Goal: Task Accomplishment & Management: Use online tool/utility

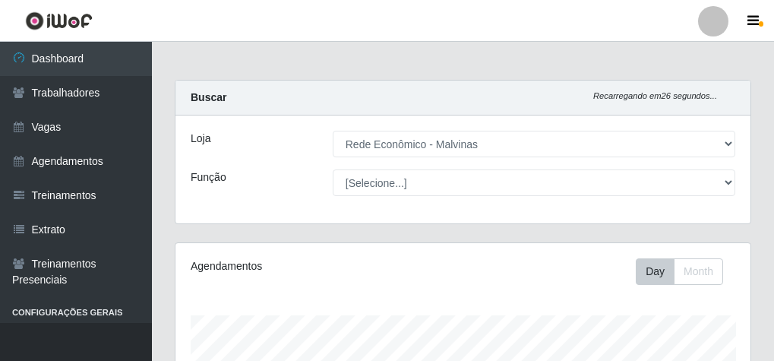
select select "194"
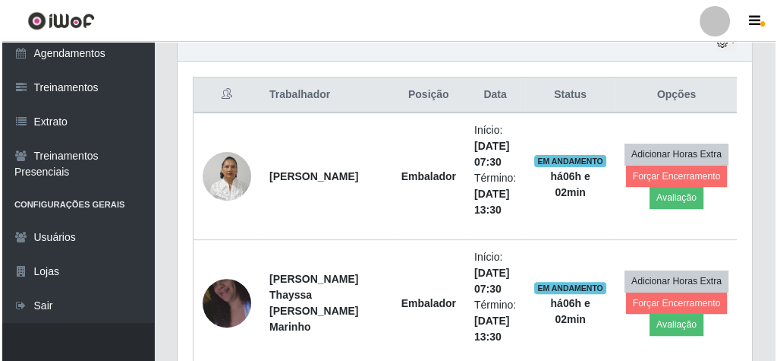
scroll to position [601, 0]
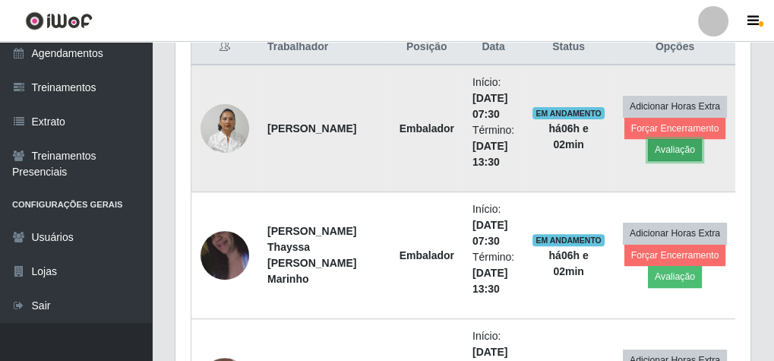
click at [672, 148] on button "Avaliação" at bounding box center [675, 149] width 54 height 21
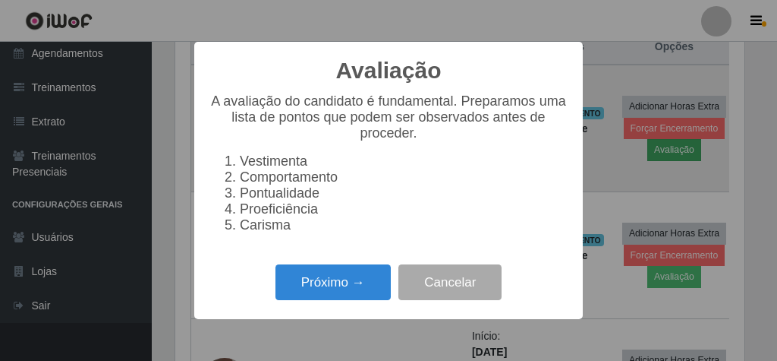
scroll to position [314, 569]
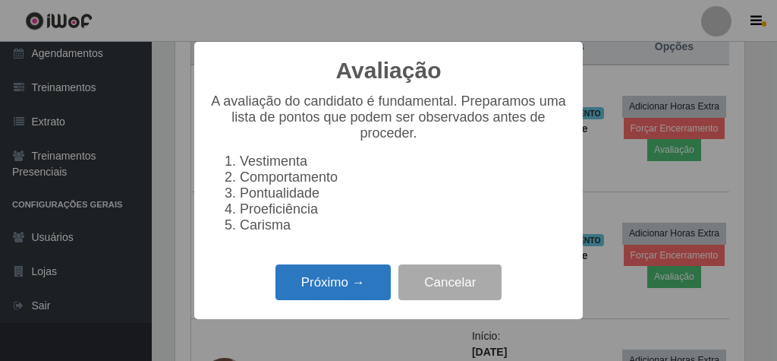
click at [333, 298] on button "Próximo →" at bounding box center [333, 282] width 115 height 36
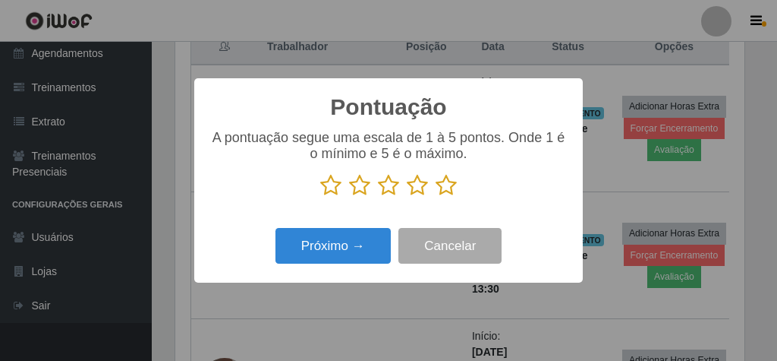
click at [452, 185] on icon at bounding box center [446, 185] width 21 height 23
click at [436, 197] on input "radio" at bounding box center [436, 197] width 0 height 0
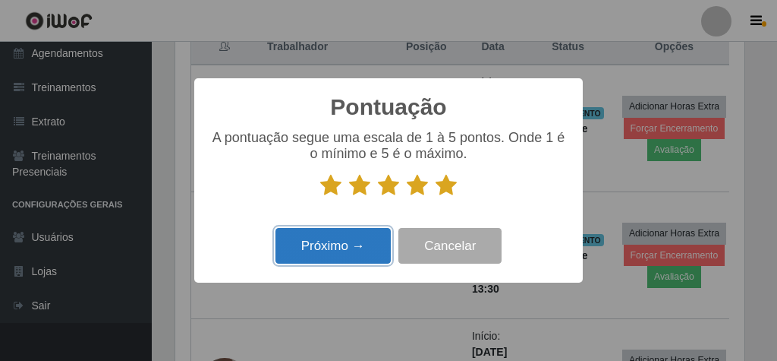
click at [353, 246] on button "Próximo →" at bounding box center [333, 246] width 115 height 36
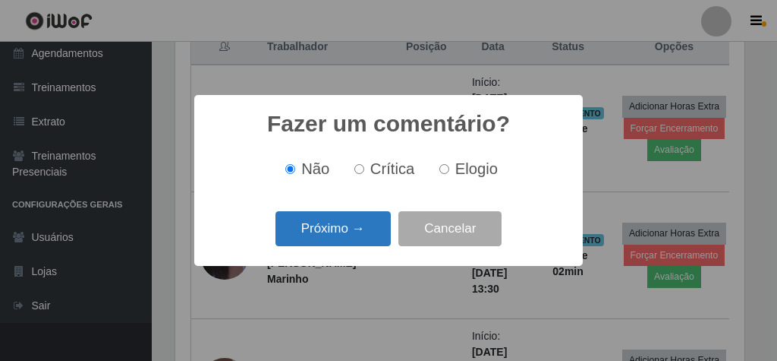
click at [356, 222] on button "Próximo →" at bounding box center [333, 229] width 115 height 36
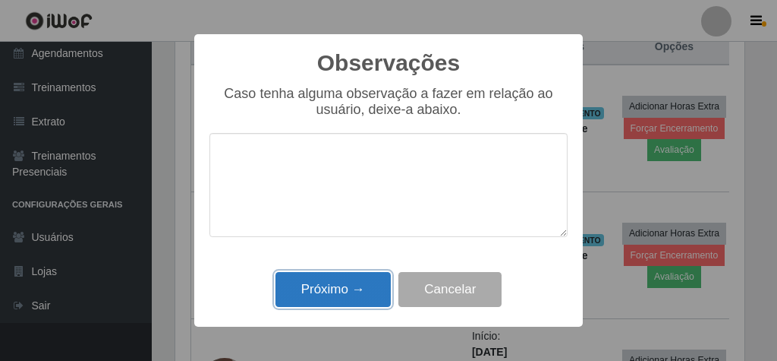
click at [355, 295] on button "Próximo →" at bounding box center [333, 290] width 115 height 36
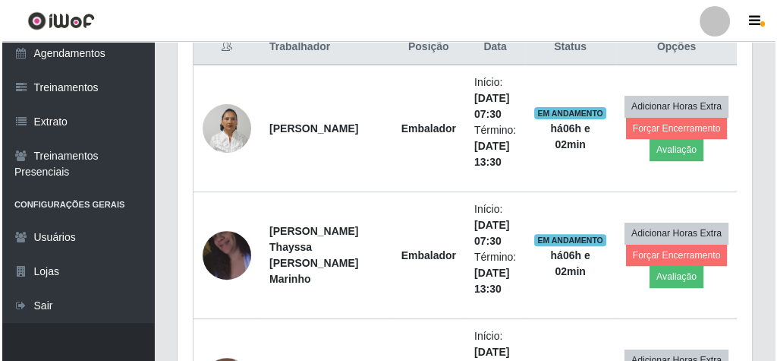
scroll to position [314, 575]
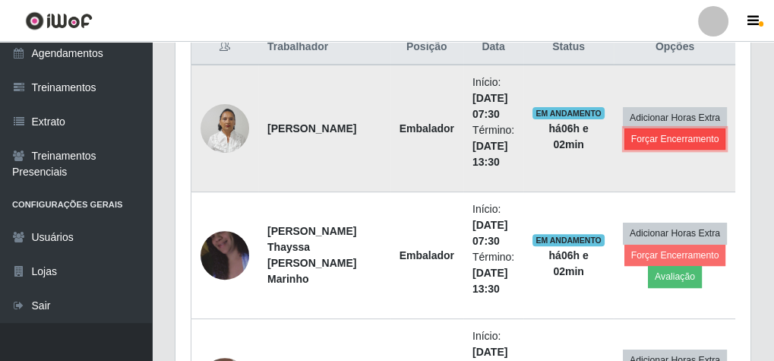
click at [664, 134] on button "Forçar Encerramento" at bounding box center [675, 138] width 102 height 21
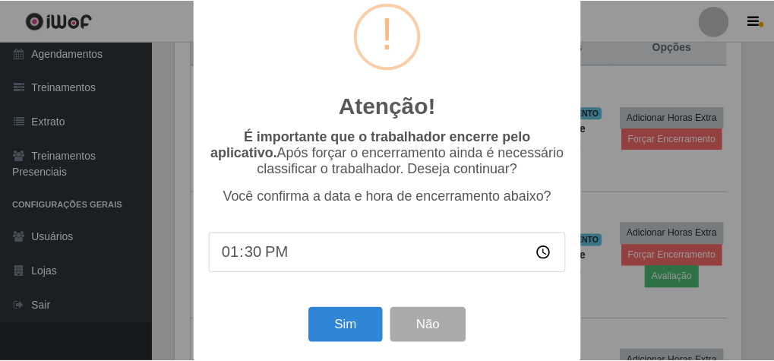
scroll to position [49, 0]
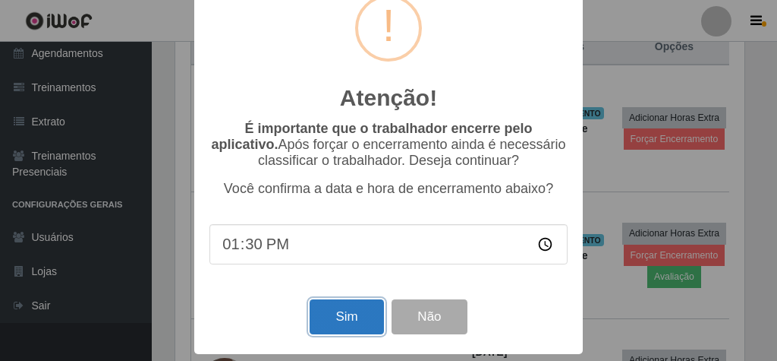
click at [329, 319] on button "Sim" at bounding box center [347, 317] width 74 height 36
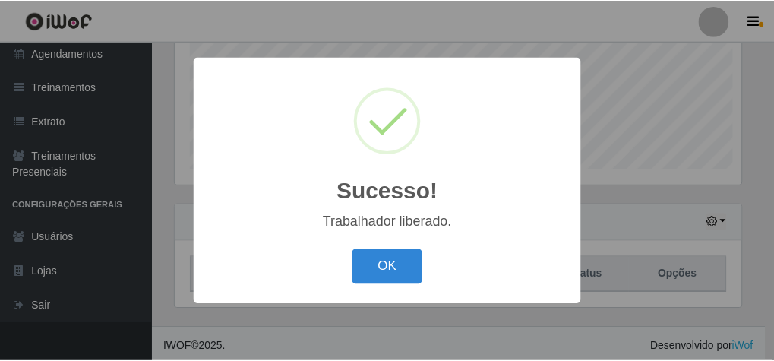
scroll to position [314, 569]
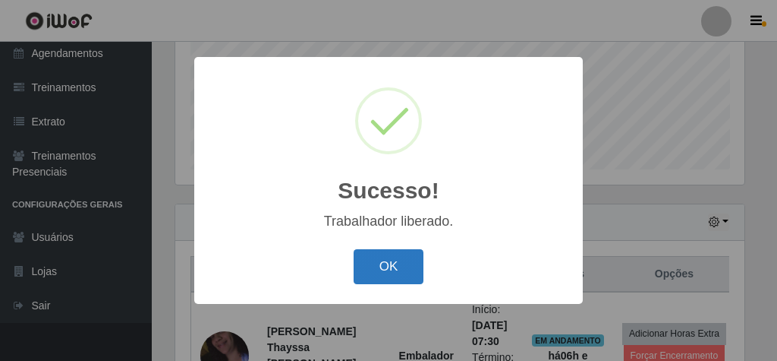
click at [389, 266] on button "OK" at bounding box center [389, 267] width 71 height 36
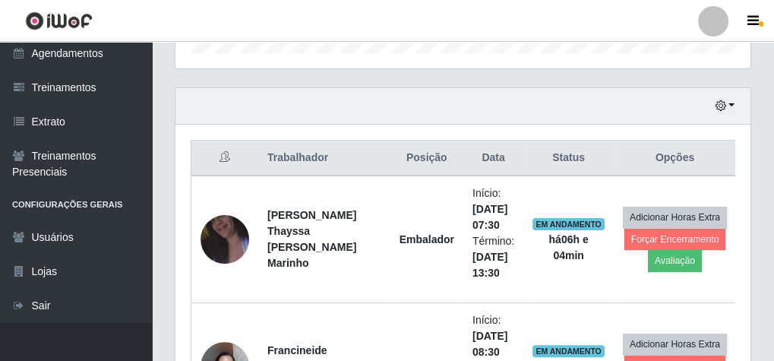
scroll to position [495, 0]
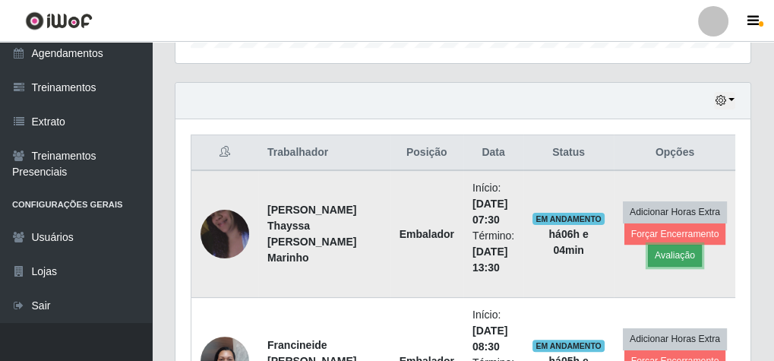
click at [654, 251] on button "Avaliação" at bounding box center [675, 254] width 54 height 21
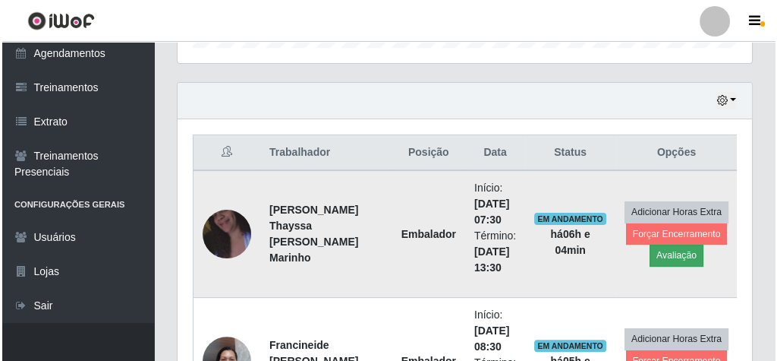
scroll to position [314, 569]
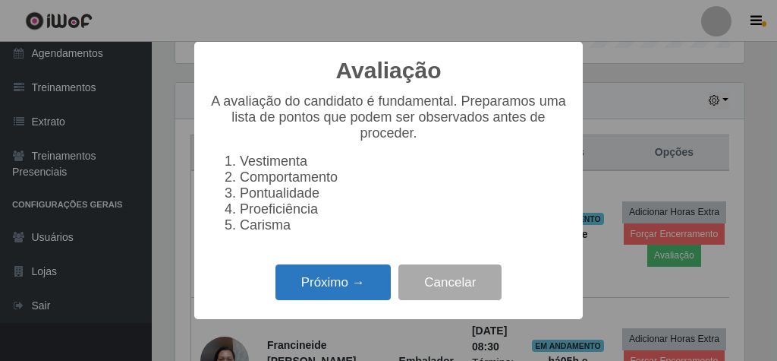
click at [313, 288] on button "Próximo →" at bounding box center [333, 282] width 115 height 36
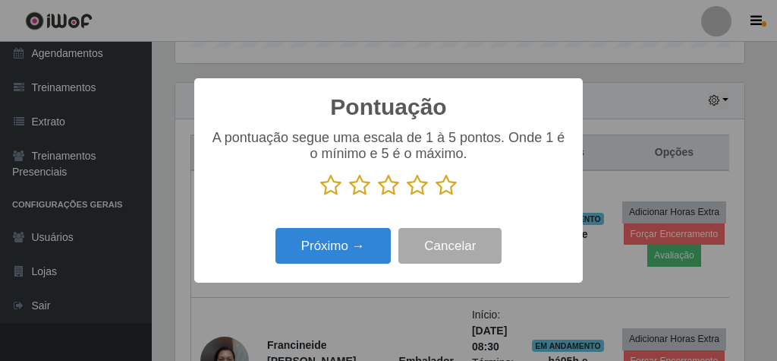
click at [446, 187] on icon at bounding box center [446, 185] width 21 height 23
click at [436, 197] on input "radio" at bounding box center [436, 197] width 0 height 0
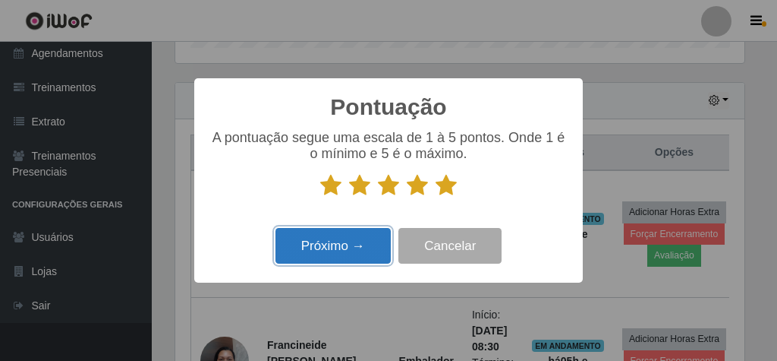
click at [342, 244] on button "Próximo →" at bounding box center [333, 246] width 115 height 36
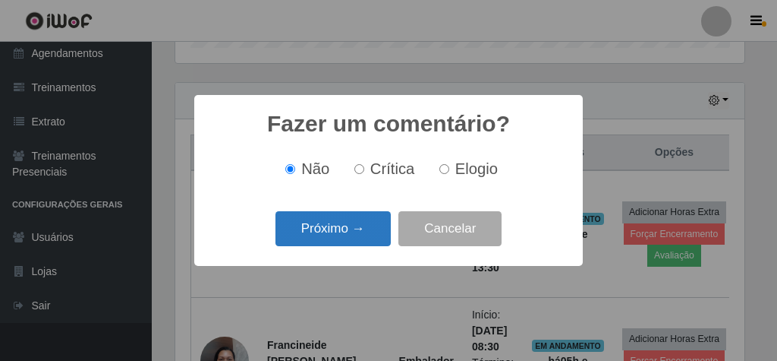
click at [344, 226] on button "Próximo →" at bounding box center [333, 229] width 115 height 36
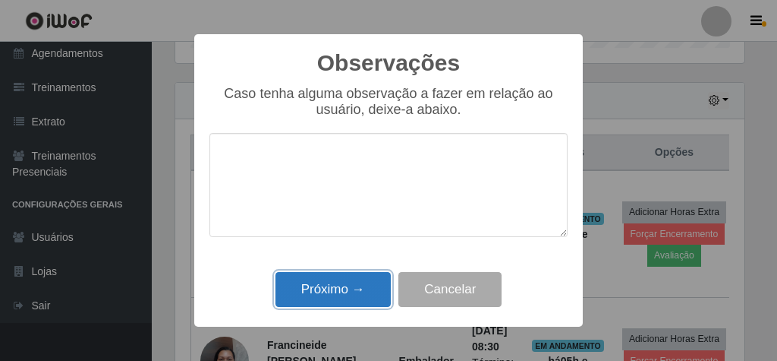
click at [341, 295] on button "Próximo →" at bounding box center [333, 290] width 115 height 36
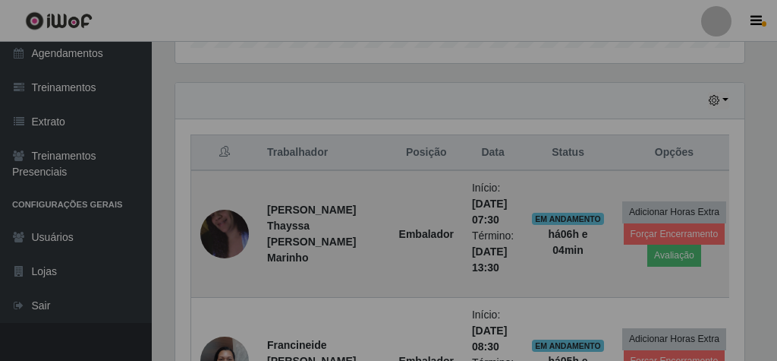
scroll to position [314, 575]
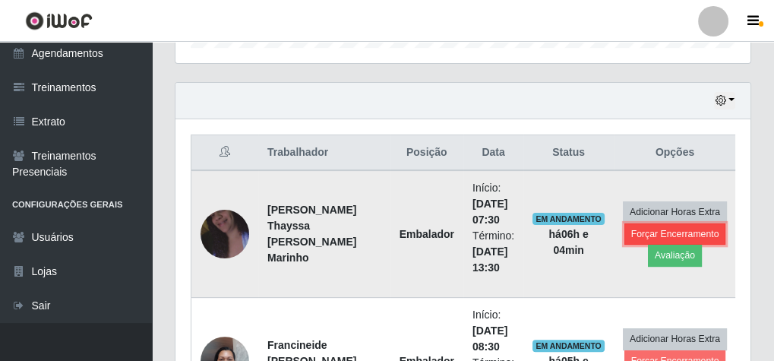
click at [632, 228] on button "Forçar Encerramento" at bounding box center [675, 233] width 102 height 21
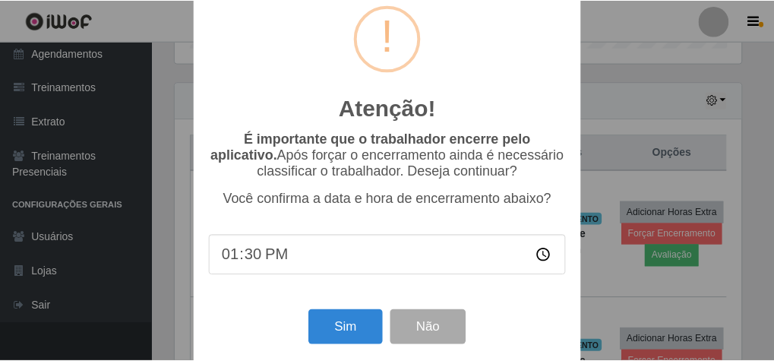
scroll to position [49, 0]
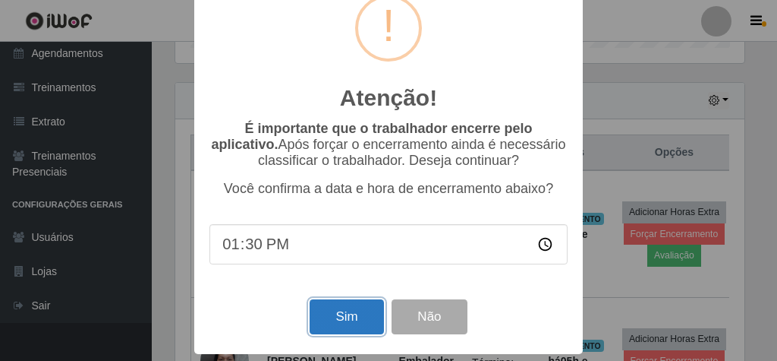
click at [370, 309] on button "Sim" at bounding box center [347, 317] width 74 height 36
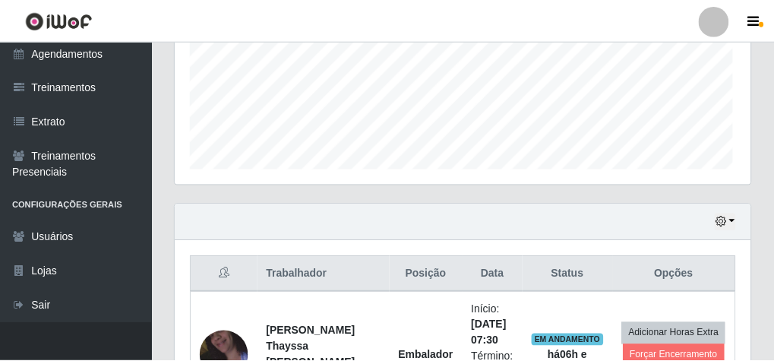
scroll to position [314, 569]
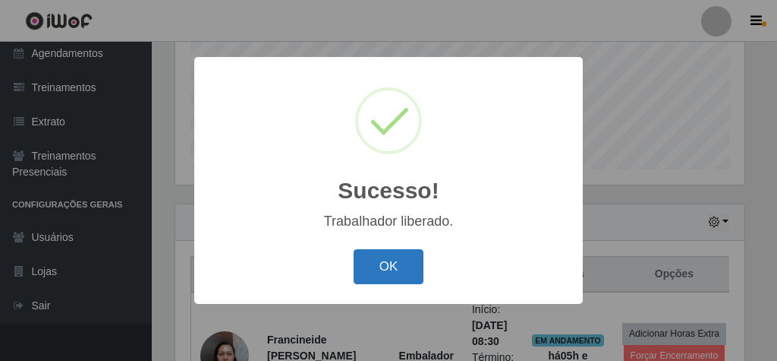
click at [383, 262] on button "OK" at bounding box center [389, 267] width 71 height 36
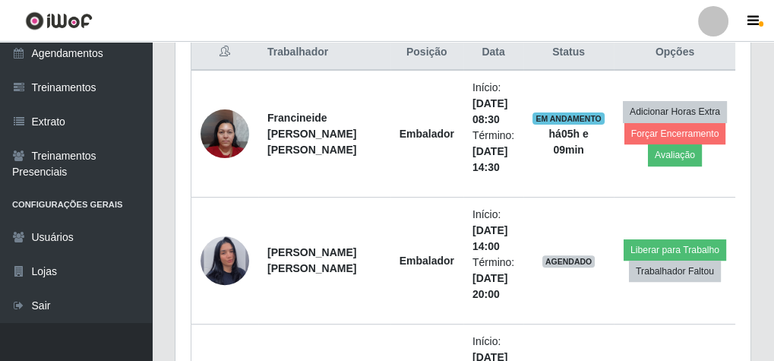
scroll to position [617, 0]
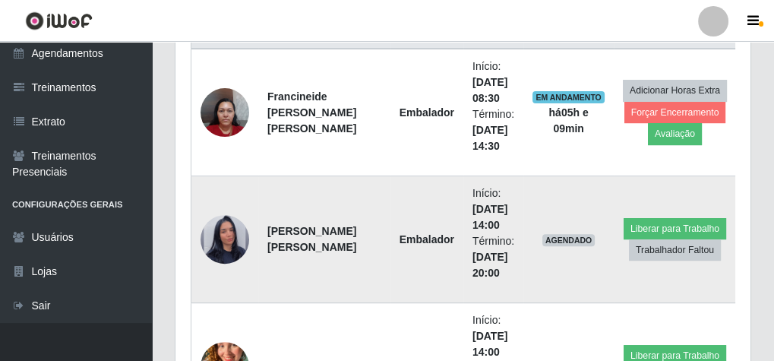
click at [225, 232] on img at bounding box center [224, 239] width 49 height 87
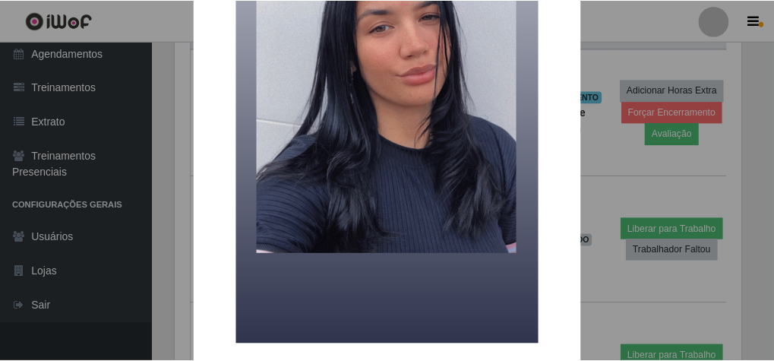
scroll to position [243, 0]
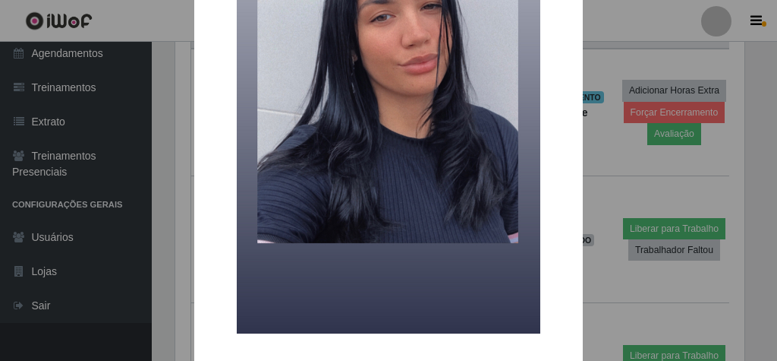
click at [623, 158] on div "× OK Cancel" at bounding box center [388, 180] width 777 height 361
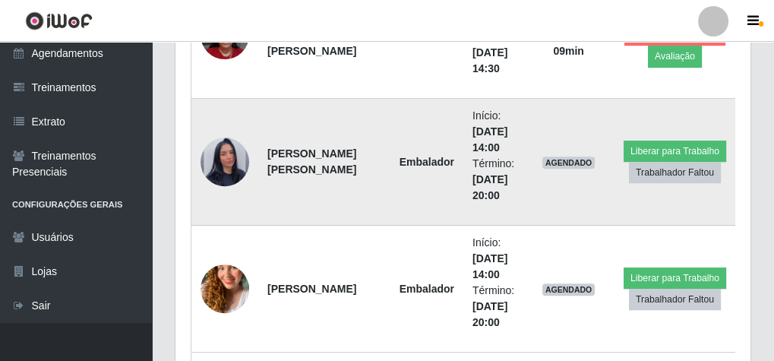
scroll to position [738, 0]
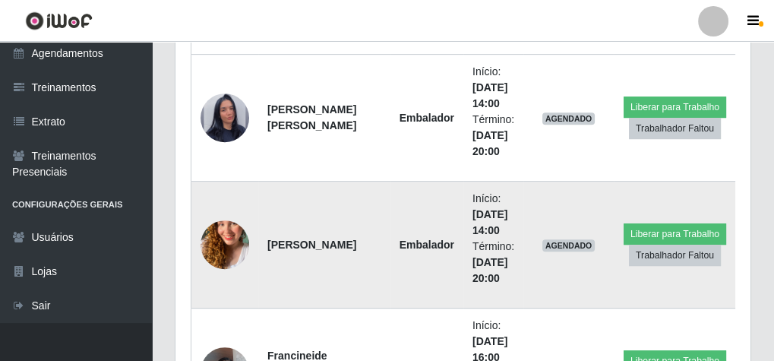
click at [214, 239] on img at bounding box center [224, 244] width 49 height 87
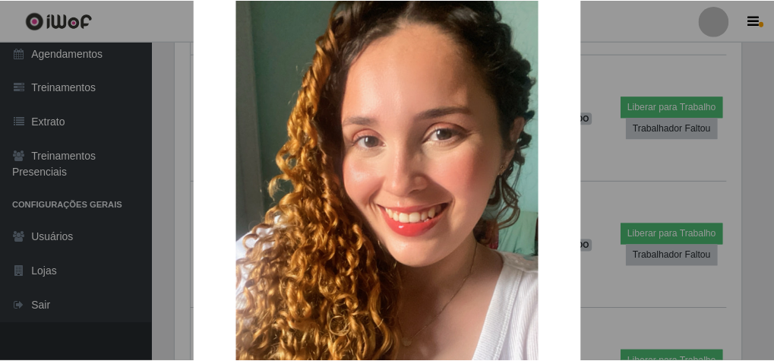
scroll to position [61, 0]
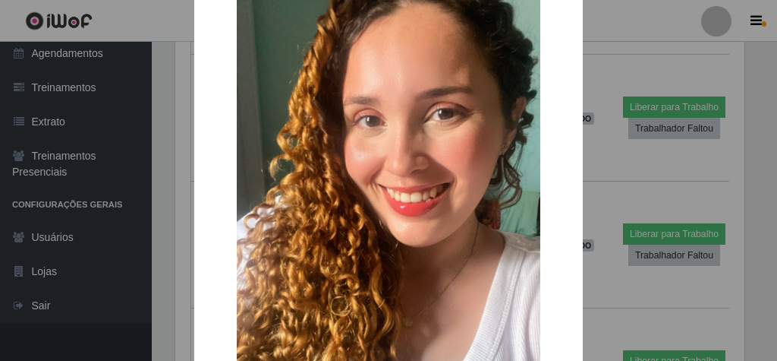
click at [604, 128] on div "× OK Cancel" at bounding box center [388, 180] width 777 height 361
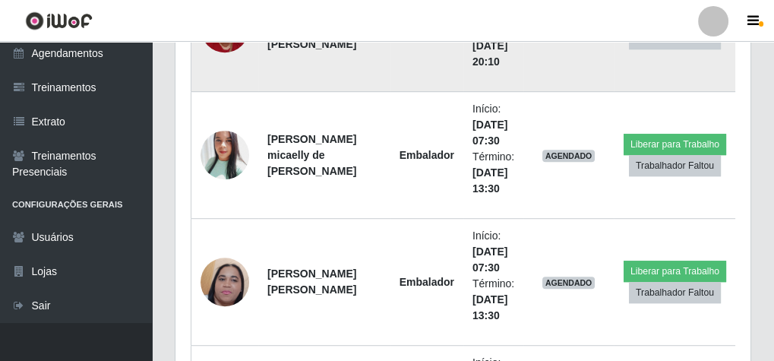
scroll to position [1102, 0]
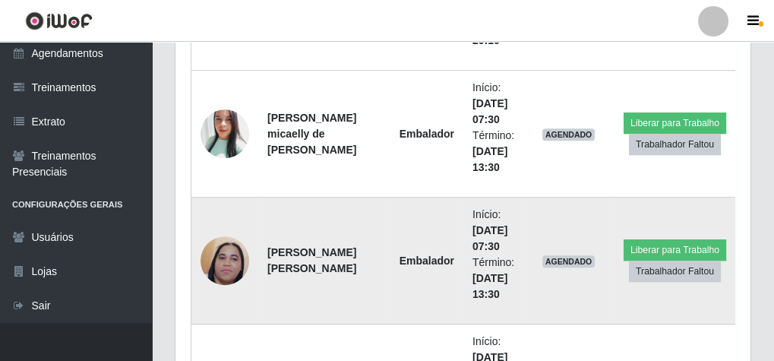
click at [221, 251] on img at bounding box center [224, 261] width 49 height 108
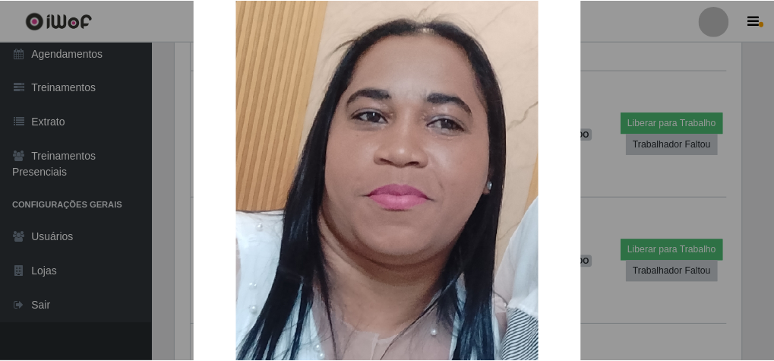
scroll to position [243, 0]
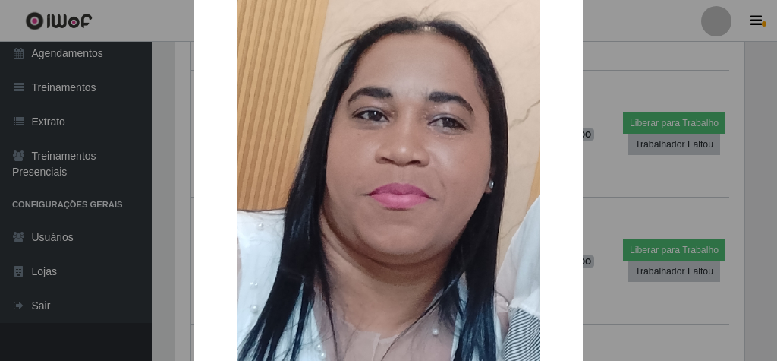
click at [618, 178] on div "× OK Cancel" at bounding box center [388, 180] width 777 height 361
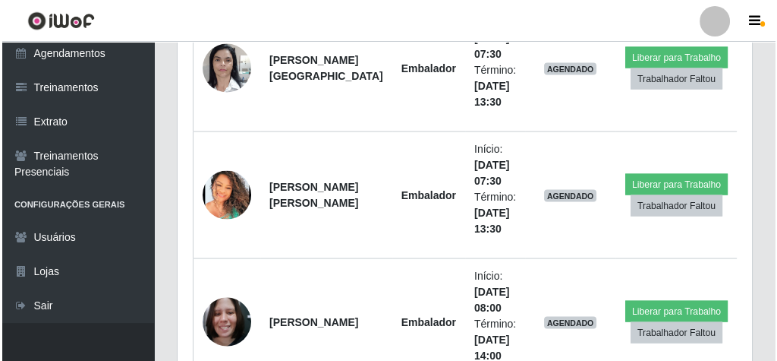
scroll to position [3471, 0]
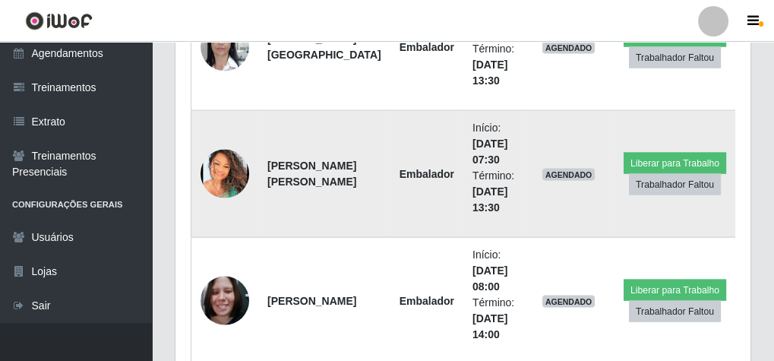
click at [216, 165] on img at bounding box center [224, 174] width 49 height 49
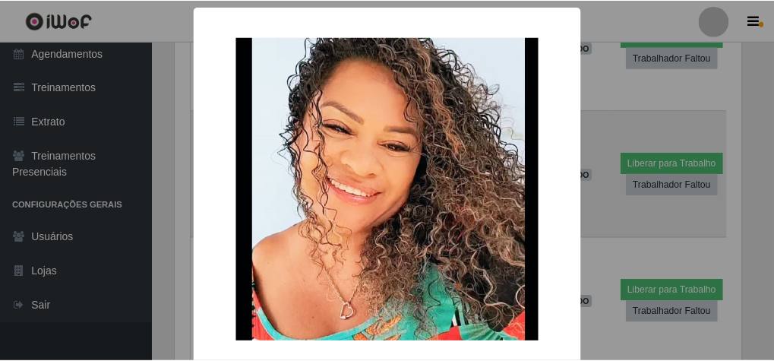
scroll to position [314, 569]
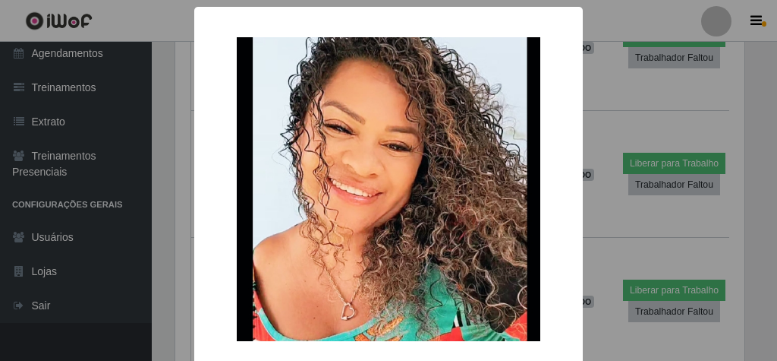
click at [592, 114] on div "× OK Cancel" at bounding box center [388, 180] width 777 height 361
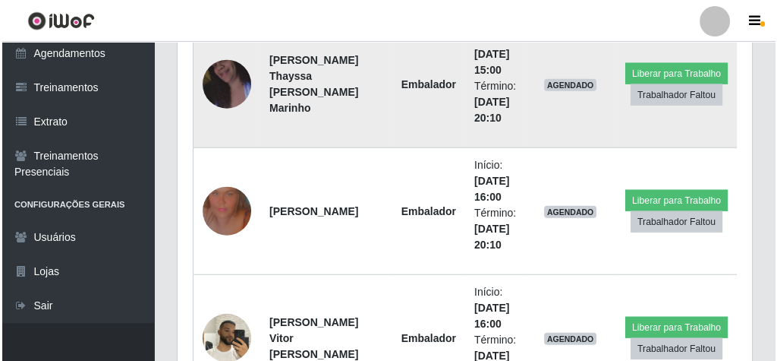
scroll to position [4200, 0]
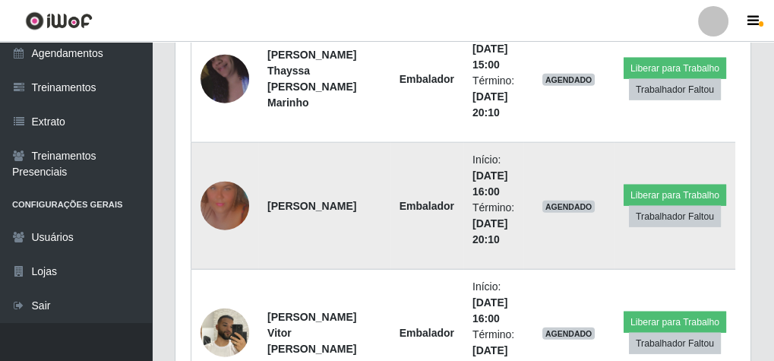
click at [215, 192] on img at bounding box center [224, 205] width 49 height 87
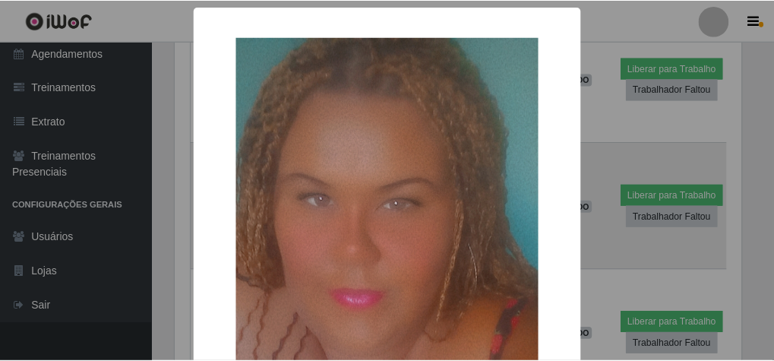
scroll to position [314, 569]
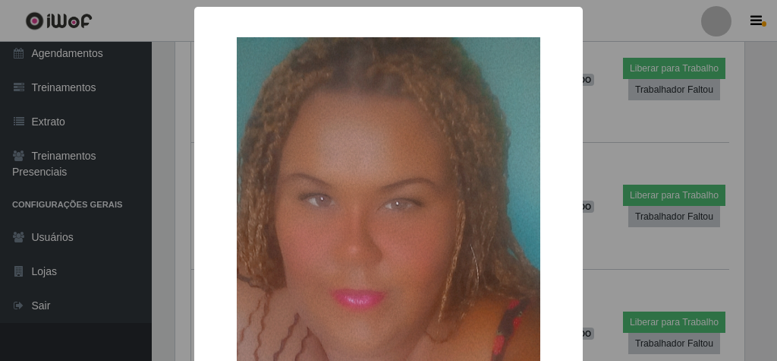
click at [604, 99] on div "× OK Cancel" at bounding box center [388, 180] width 777 height 361
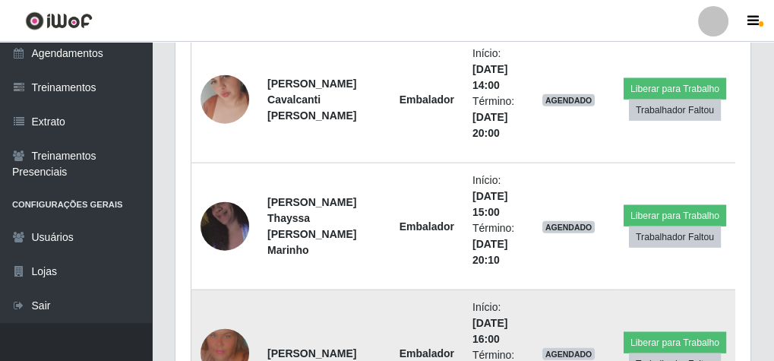
scroll to position [3992, 0]
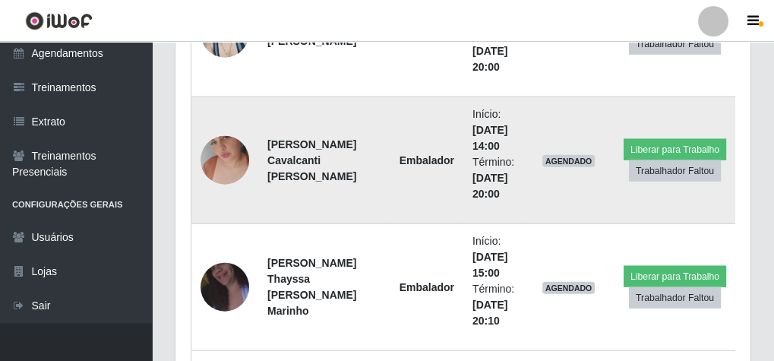
click at [225, 143] on img at bounding box center [224, 160] width 49 height 87
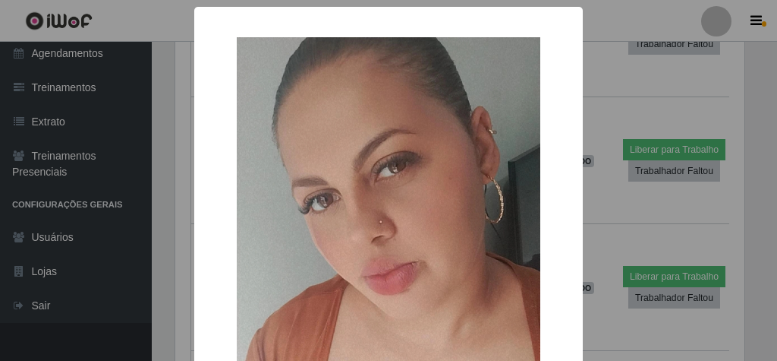
click at [598, 98] on div "× OK Cancel" at bounding box center [388, 180] width 777 height 361
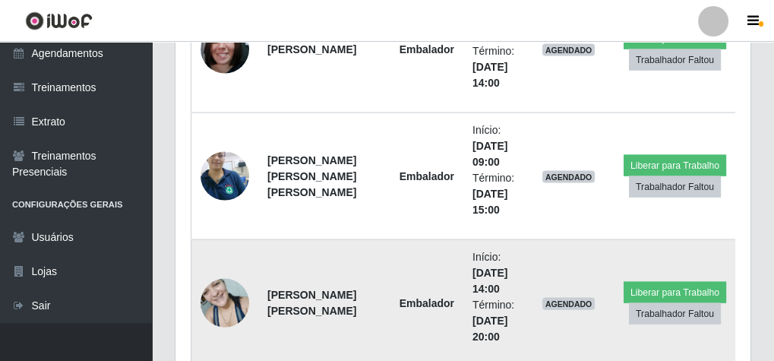
scroll to position [3688, 0]
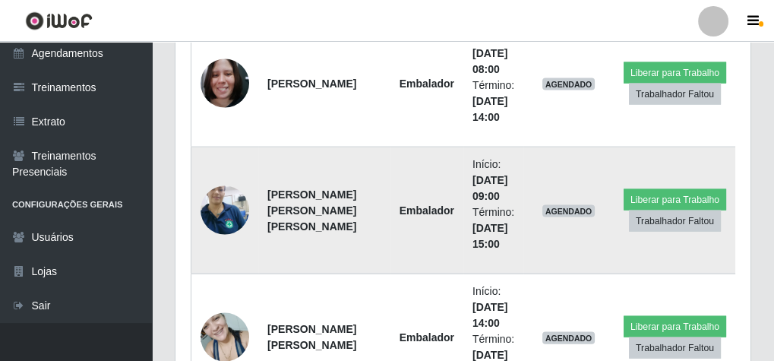
click at [218, 197] on img at bounding box center [224, 210] width 49 height 65
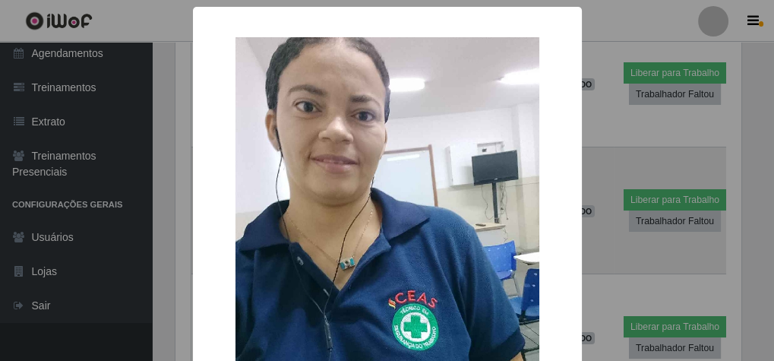
scroll to position [314, 569]
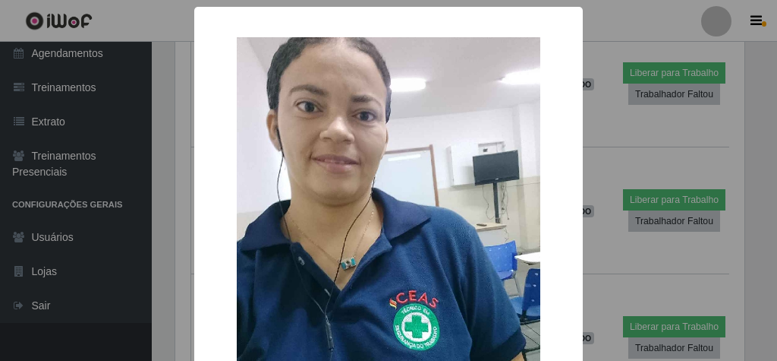
click at [596, 141] on div "× OK Cancel" at bounding box center [388, 180] width 777 height 361
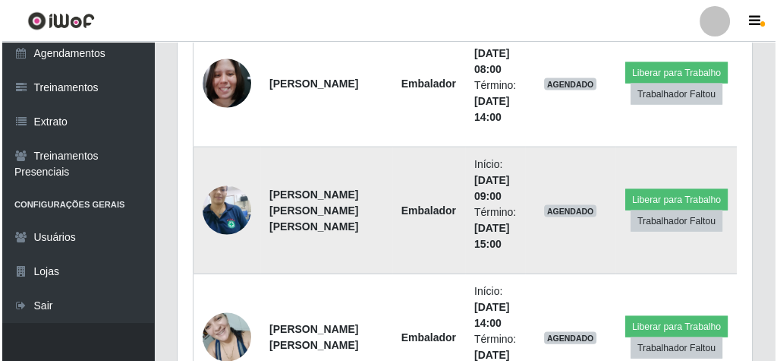
scroll to position [3567, 0]
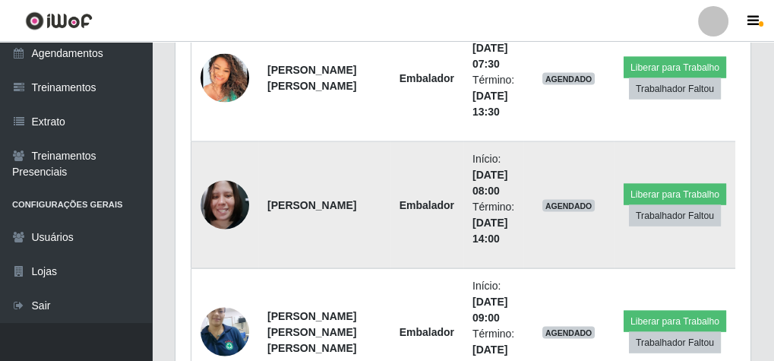
click at [221, 198] on img at bounding box center [224, 204] width 49 height 65
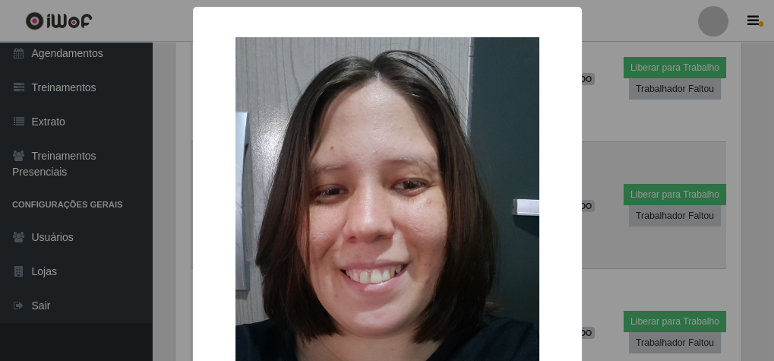
scroll to position [314, 569]
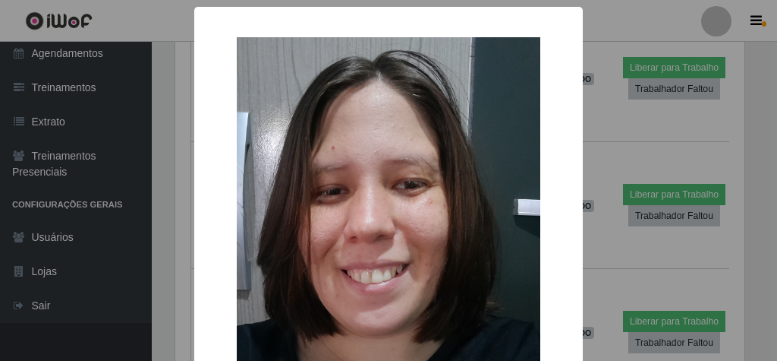
click at [634, 128] on div "× OK Cancel" at bounding box center [388, 180] width 777 height 361
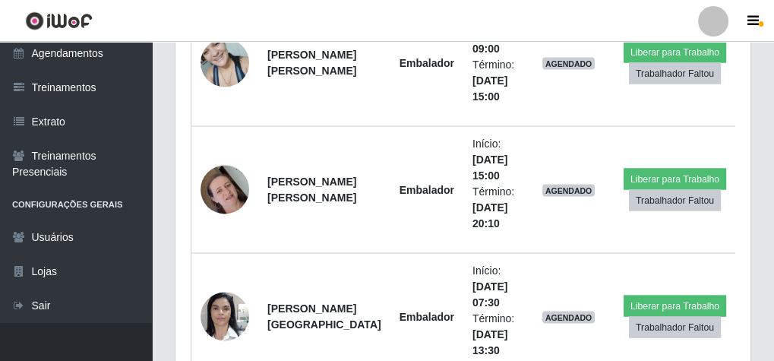
scroll to position [3142, 0]
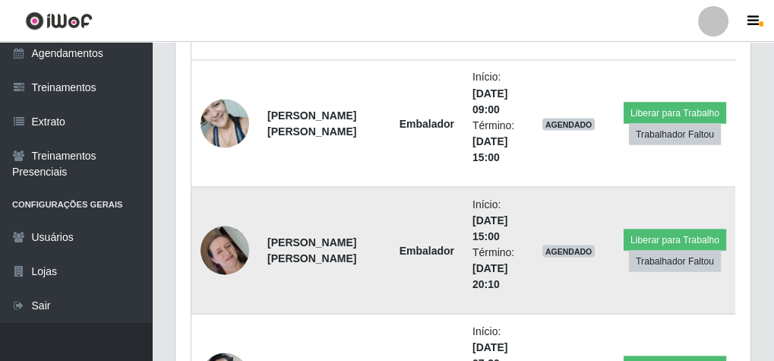
click at [224, 239] on img at bounding box center [224, 250] width 49 height 87
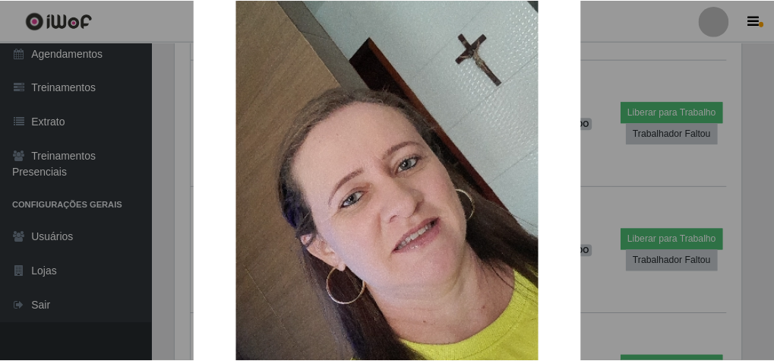
scroll to position [0, 0]
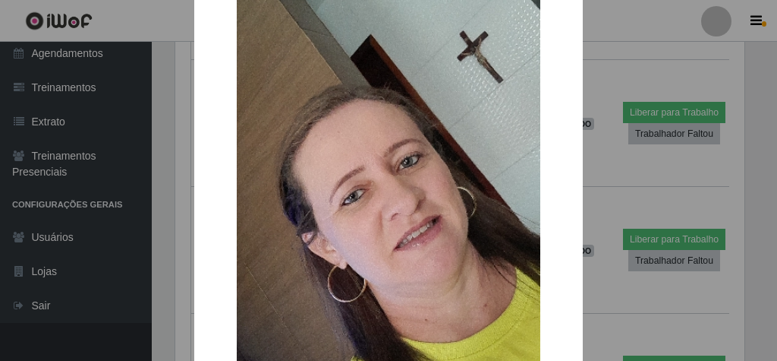
click at [654, 153] on div "× OK Cancel" at bounding box center [388, 180] width 777 height 361
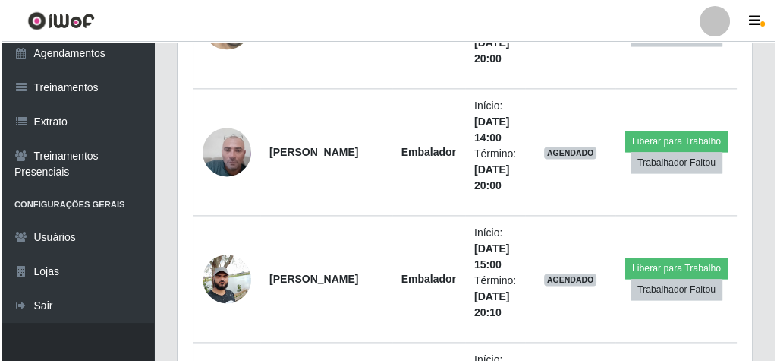
scroll to position [2170, 0]
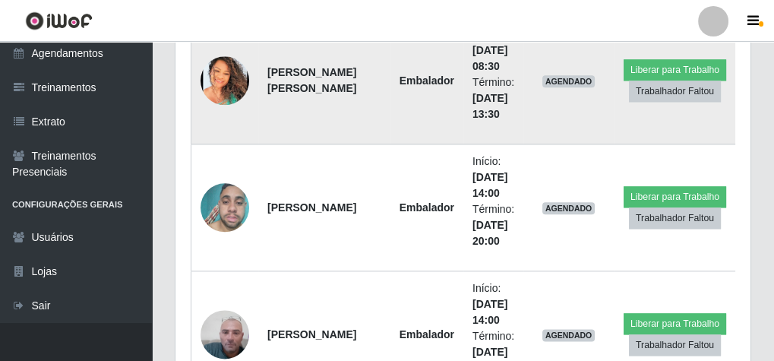
click at [210, 74] on img at bounding box center [224, 80] width 49 height 49
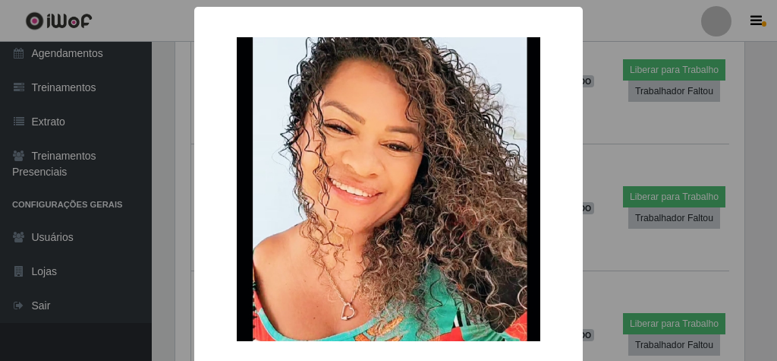
click at [595, 125] on div "× OK Cancel" at bounding box center [388, 180] width 777 height 361
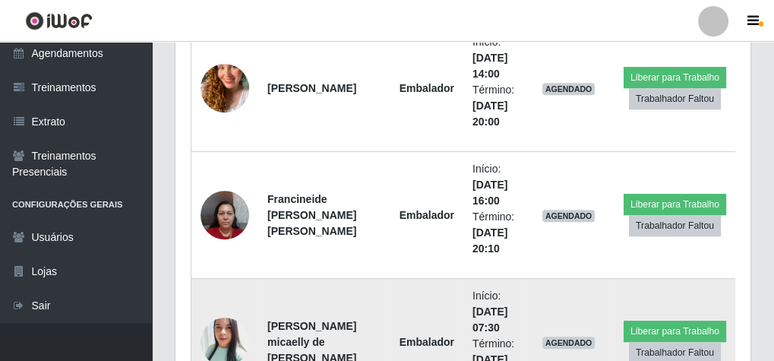
scroll to position [834, 0]
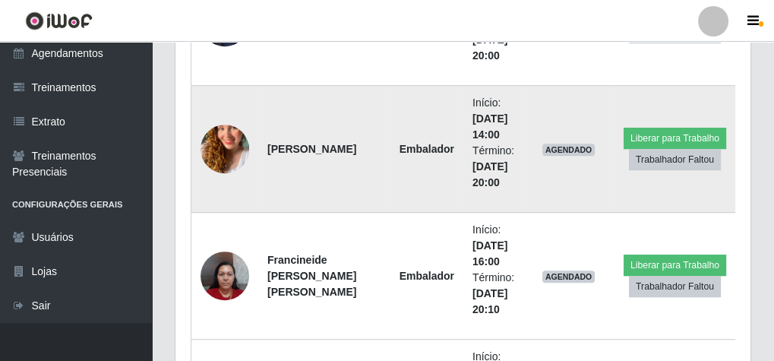
click at [214, 137] on img at bounding box center [224, 149] width 49 height 87
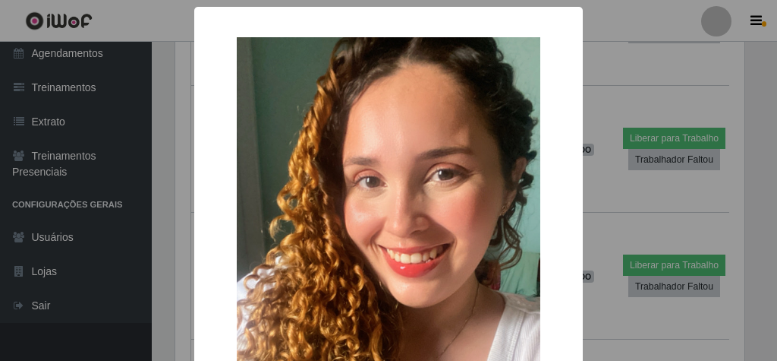
click at [617, 215] on div "× OK Cancel" at bounding box center [388, 180] width 777 height 361
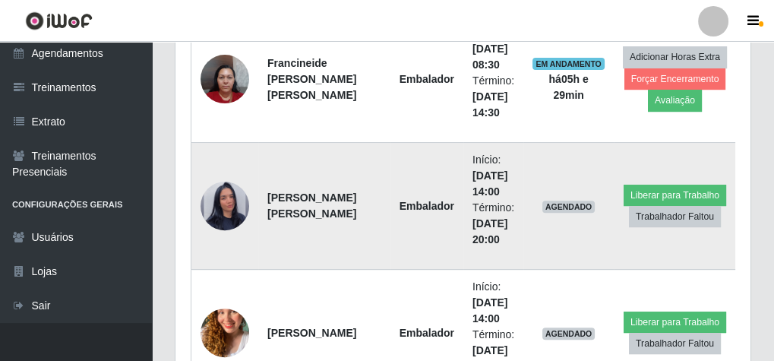
scroll to position [651, 0]
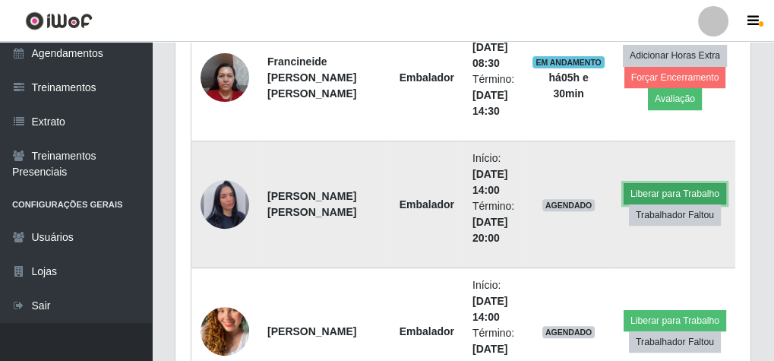
click at [676, 183] on button "Liberar para Trabalho" at bounding box center [674, 193] width 102 height 21
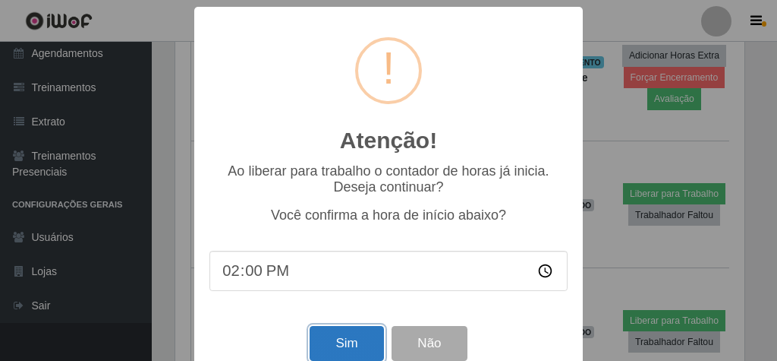
click at [356, 337] on button "Sim" at bounding box center [347, 344] width 74 height 36
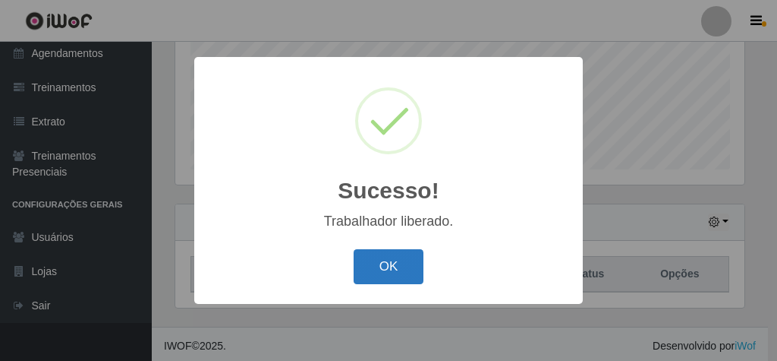
click at [388, 276] on button "OK" at bounding box center [389, 267] width 71 height 36
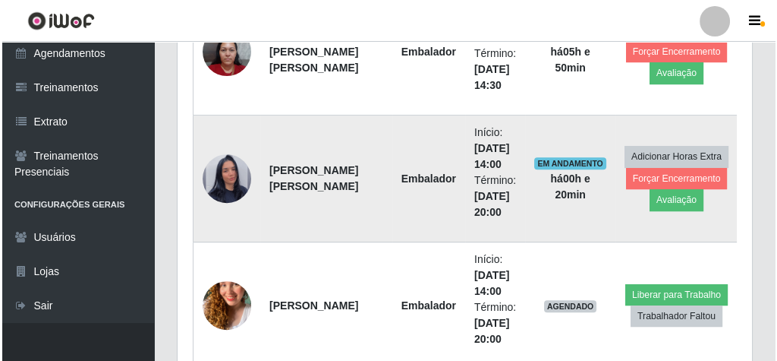
scroll to position [738, 0]
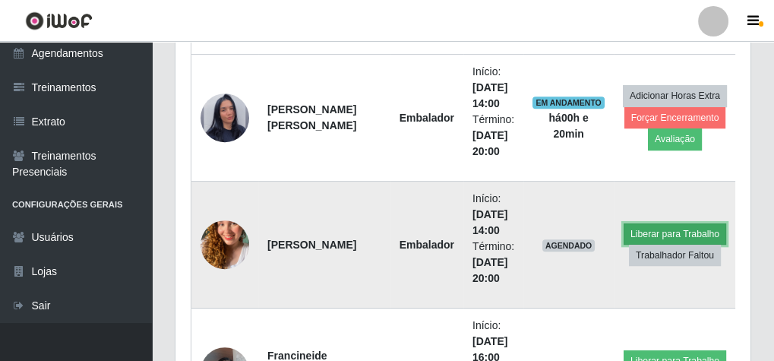
click at [661, 228] on button "Liberar para Trabalho" at bounding box center [674, 233] width 102 height 21
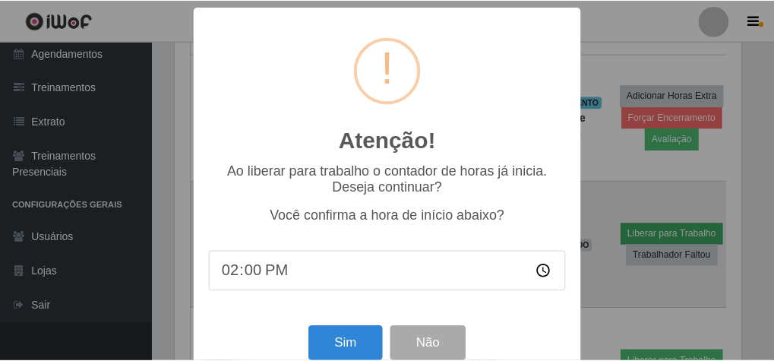
scroll to position [314, 569]
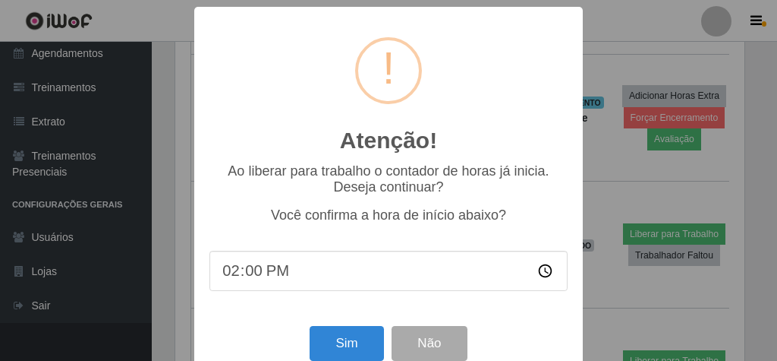
drag, startPoint x: 292, startPoint y: 271, endPoint x: 253, endPoint y: 271, distance: 38.7
click at [257, 271] on input "14:00" at bounding box center [389, 271] width 358 height 40
click at [243, 272] on input "14:00" at bounding box center [389, 271] width 358 height 40
type input "14:20"
click at [337, 345] on button "Sim" at bounding box center [347, 344] width 74 height 36
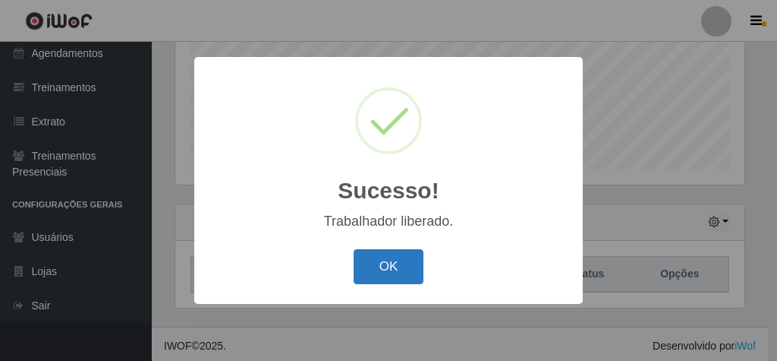
click at [377, 266] on button "OK" at bounding box center [389, 267] width 71 height 36
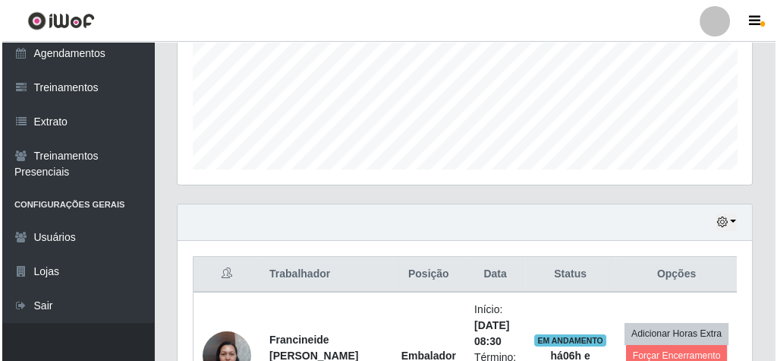
scroll to position [556, 0]
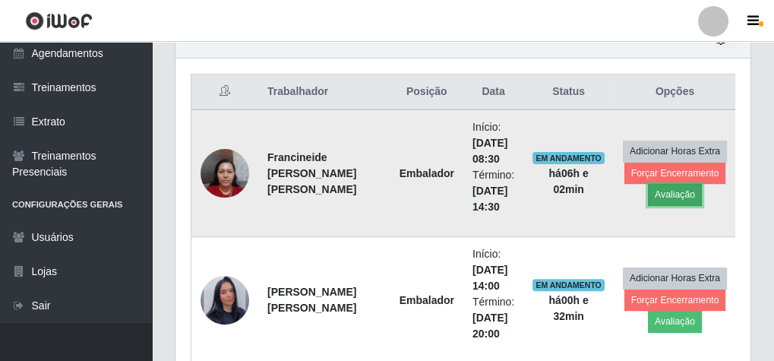
click at [657, 188] on button "Avaliação" at bounding box center [675, 194] width 54 height 21
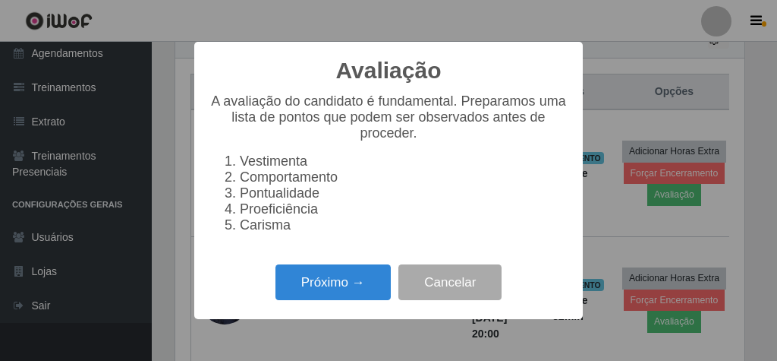
scroll to position [314, 569]
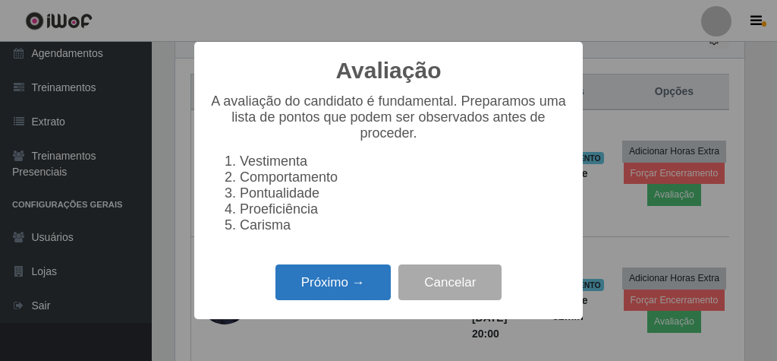
click at [368, 292] on button "Próximo →" at bounding box center [333, 282] width 115 height 36
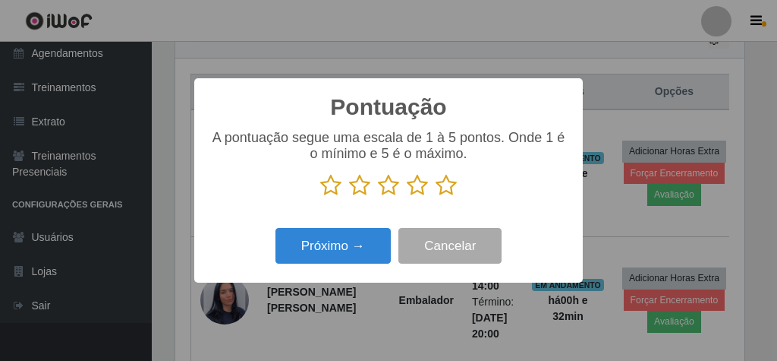
click at [443, 188] on icon at bounding box center [446, 185] width 21 height 23
click at [436, 197] on input "radio" at bounding box center [436, 197] width 0 height 0
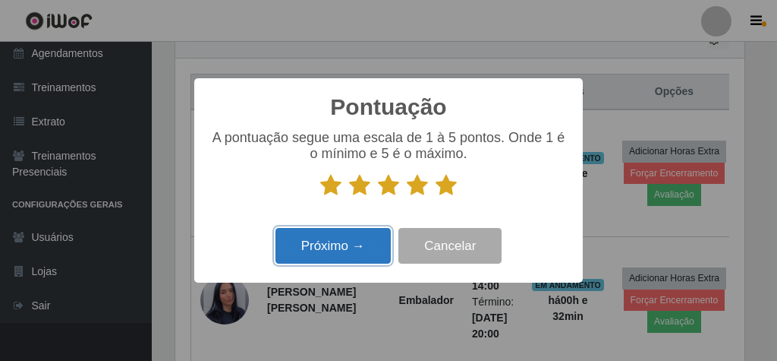
click at [324, 239] on button "Próximo →" at bounding box center [333, 246] width 115 height 36
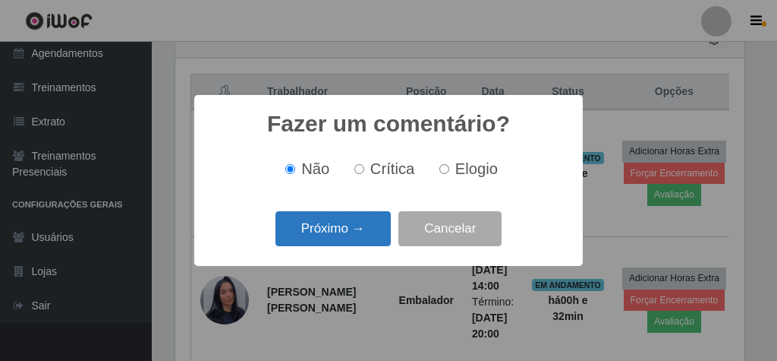
click at [326, 234] on button "Próximo →" at bounding box center [333, 229] width 115 height 36
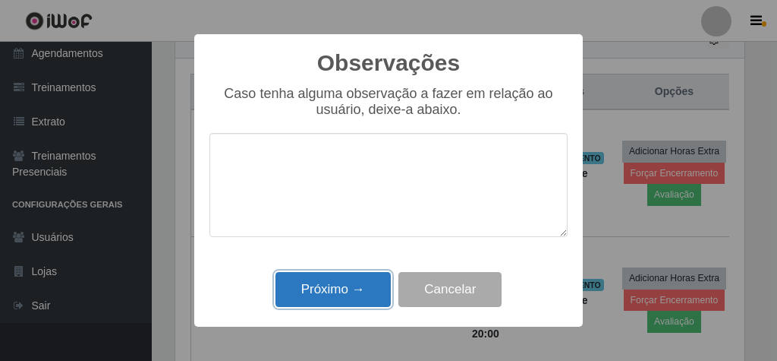
click at [333, 276] on button "Próximo →" at bounding box center [333, 290] width 115 height 36
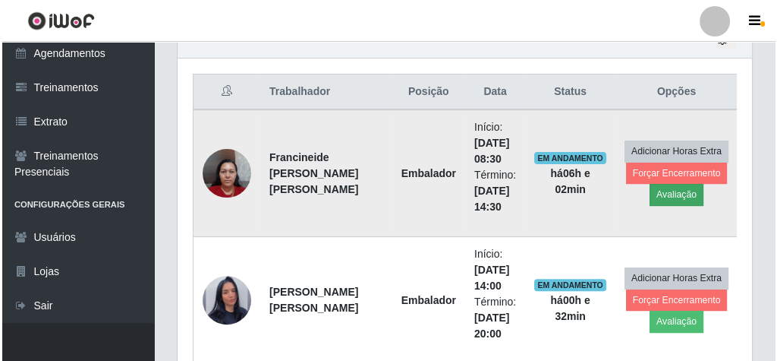
scroll to position [314, 575]
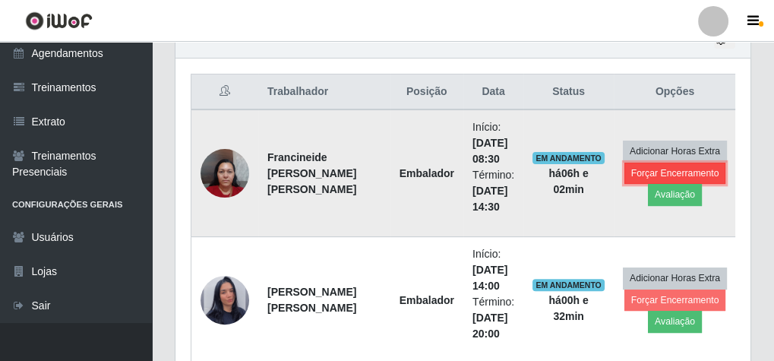
click at [692, 163] on button "Forçar Encerramento" at bounding box center [675, 172] width 102 height 21
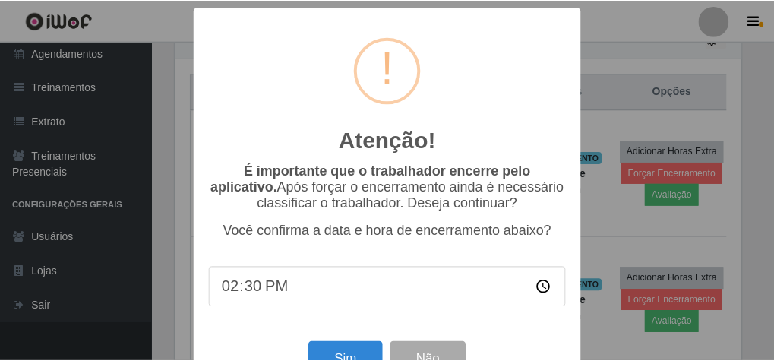
scroll to position [49, 0]
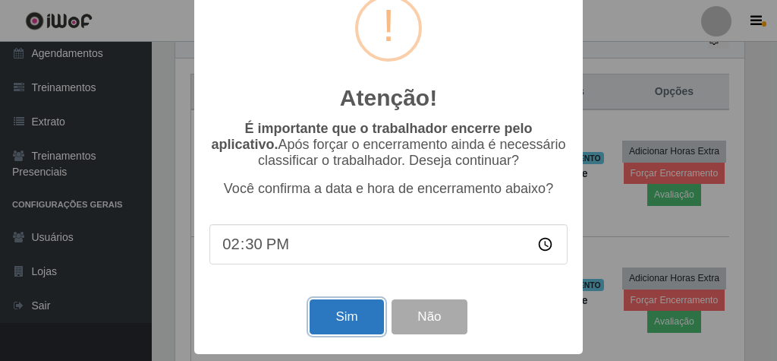
click at [341, 301] on button "Sim" at bounding box center [347, 317] width 74 height 36
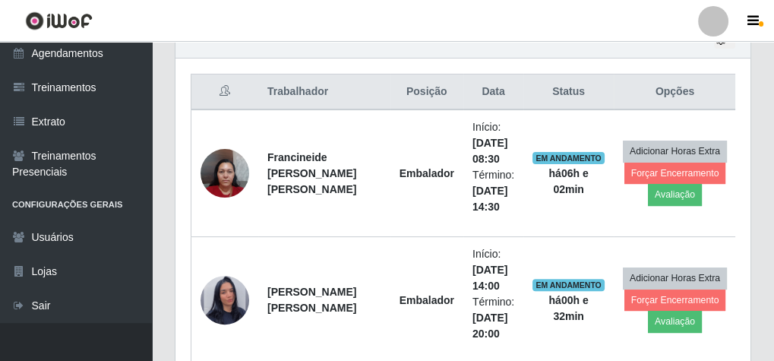
scroll to position [314, 569]
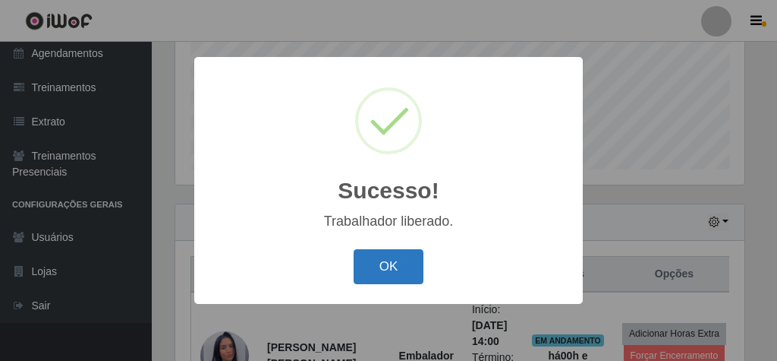
click at [398, 273] on button "OK" at bounding box center [389, 267] width 71 height 36
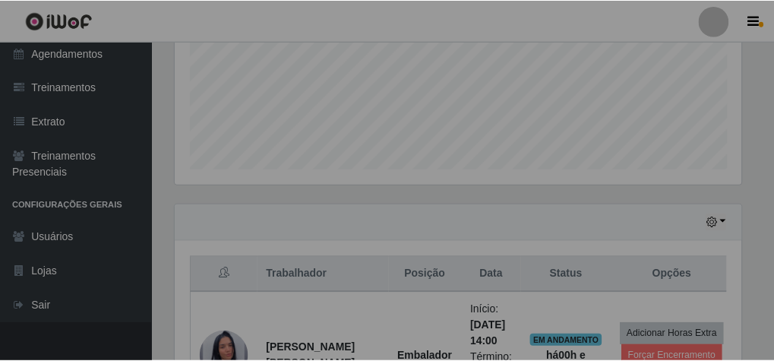
scroll to position [314, 575]
